Goal: Find specific page/section: Find specific page/section

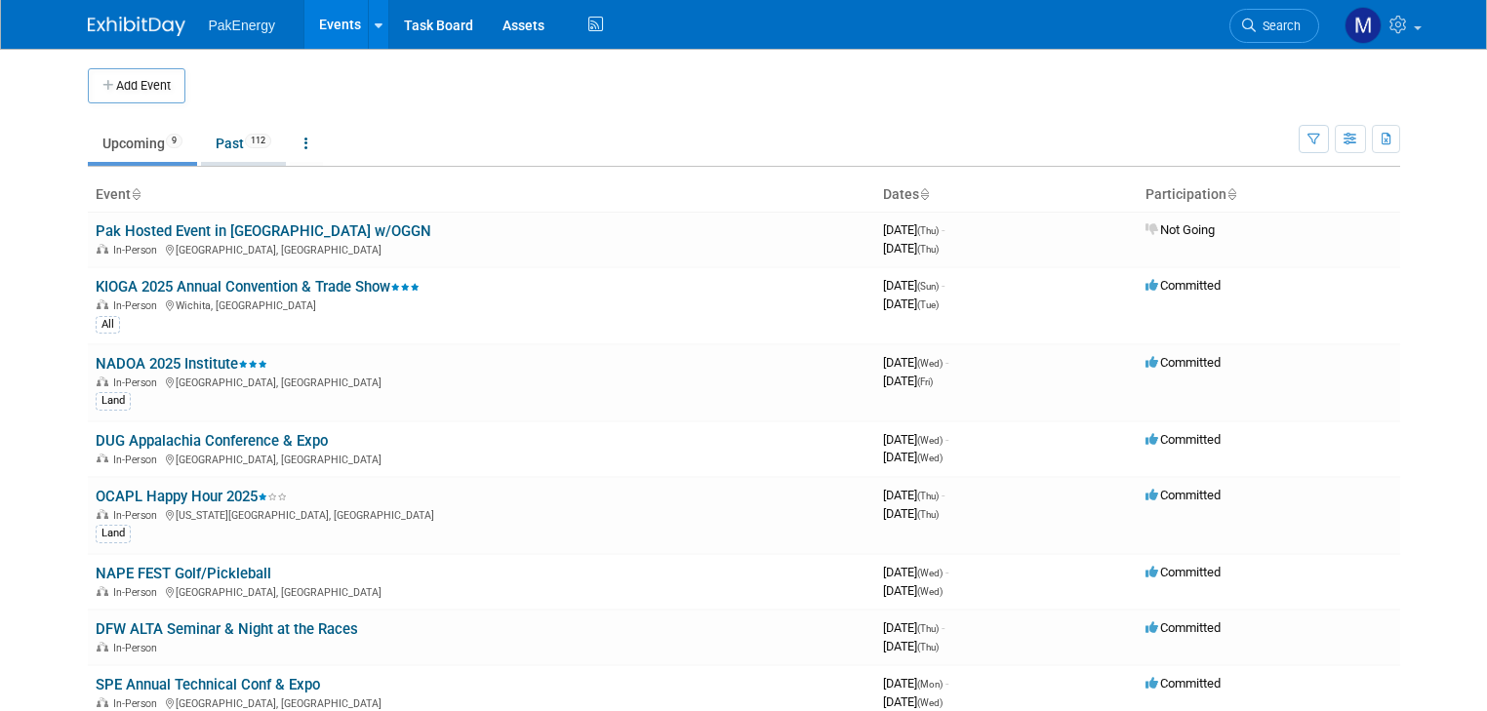
click at [210, 139] on link "Past 112" at bounding box center [243, 143] width 85 height 37
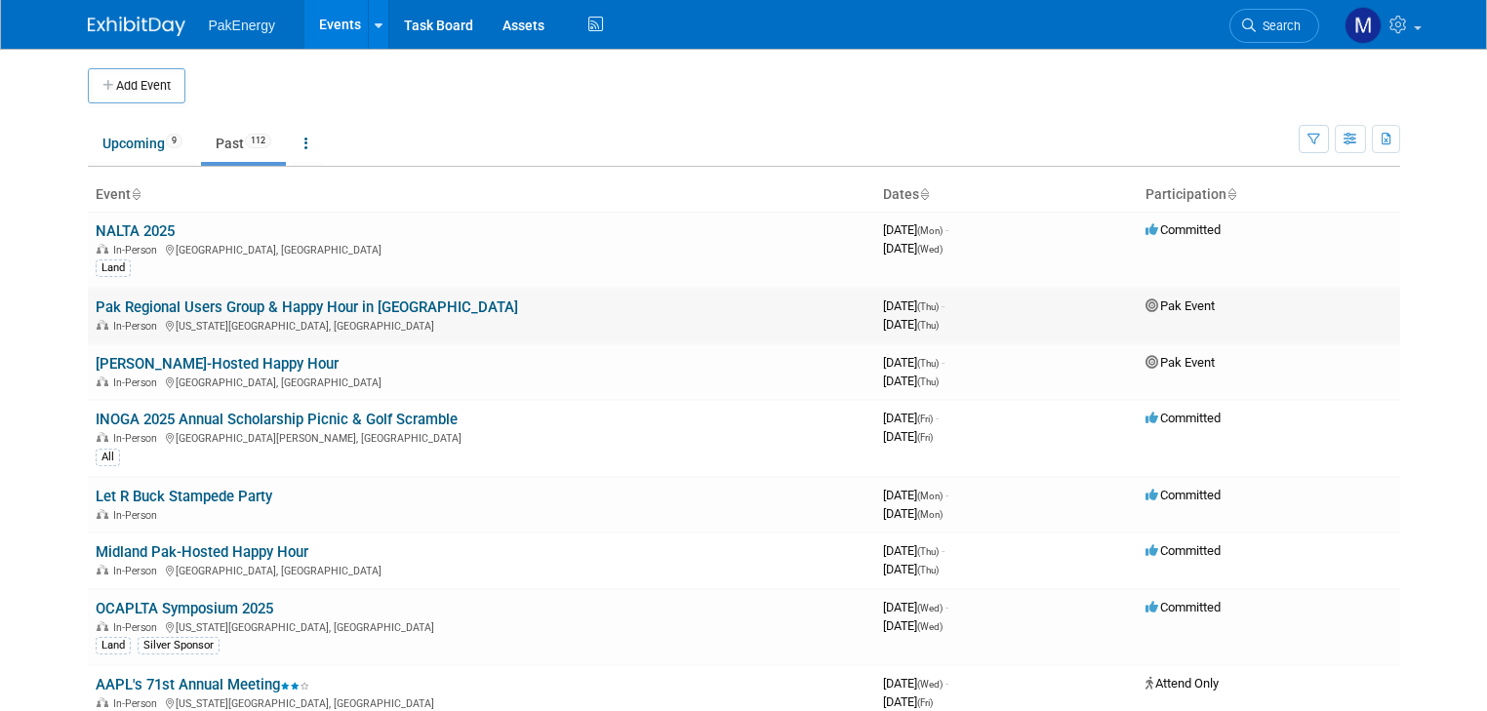
click at [263, 304] on link "Pak Regional Users Group & Happy Hour in [GEOGRAPHIC_DATA]" at bounding box center [307, 308] width 422 height 18
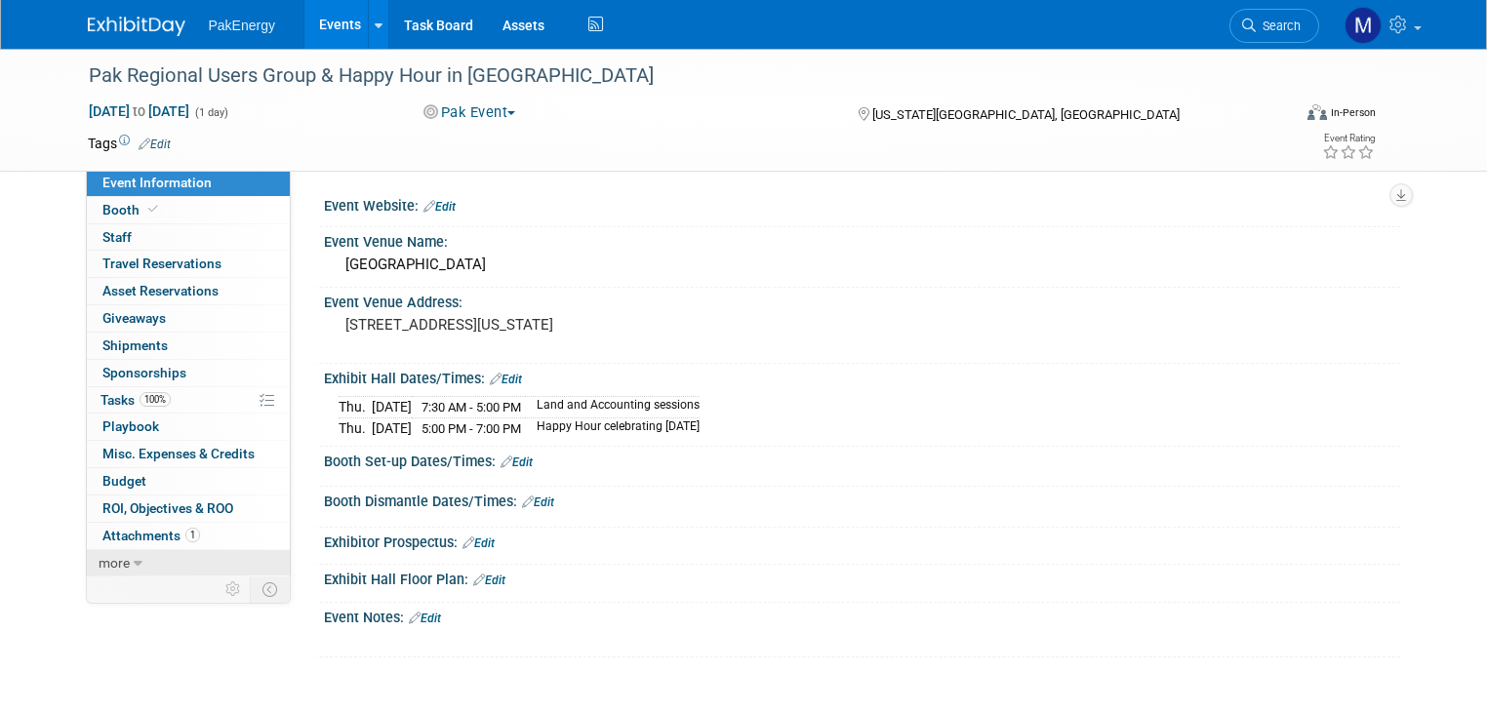
click at [99, 555] on span "more" at bounding box center [114, 563] width 31 height 16
